Goal: Information Seeking & Learning: Learn about a topic

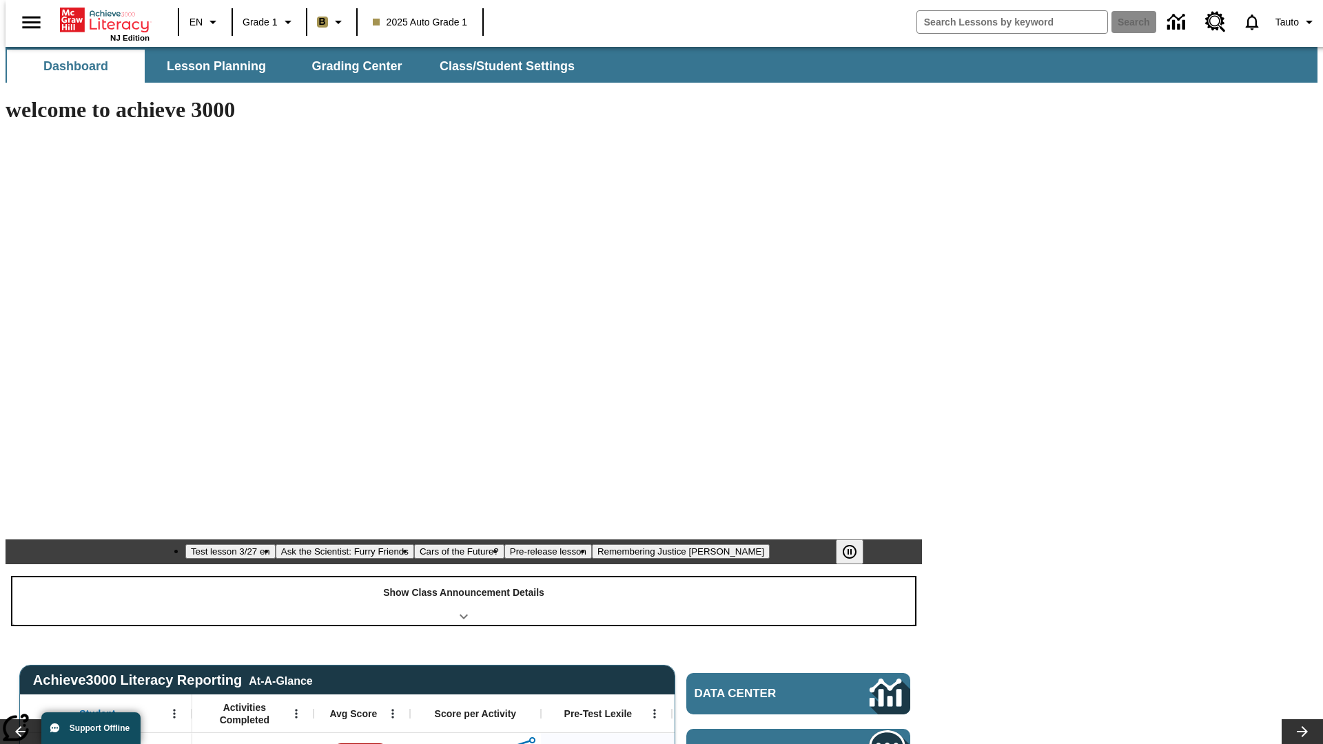
click at [464, 577] on div "Show Class Announcement Details" at bounding box center [463, 601] width 903 height 48
